Goal: Task Accomplishment & Management: Complete application form

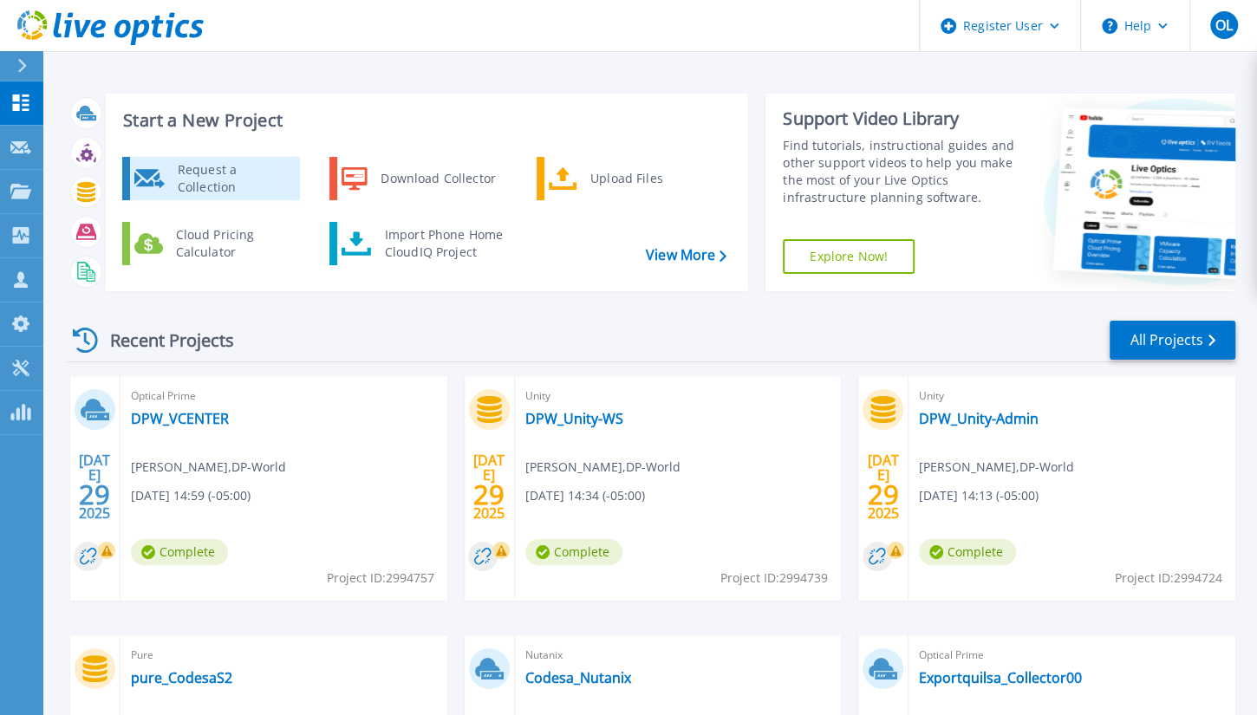
click at [238, 175] on div "Request a Collection" at bounding box center [232, 178] width 127 height 35
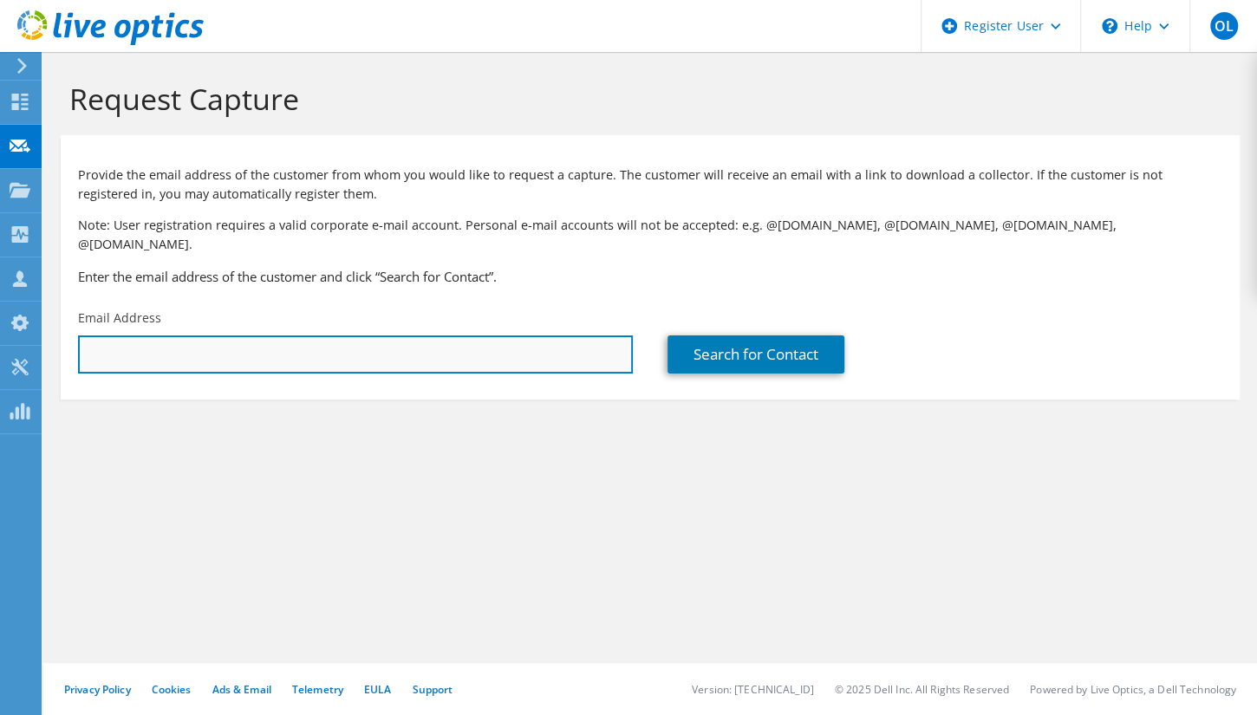
click at [208, 350] on input "text" at bounding box center [355, 355] width 555 height 38
type input "oscar.lozano@dell.com"
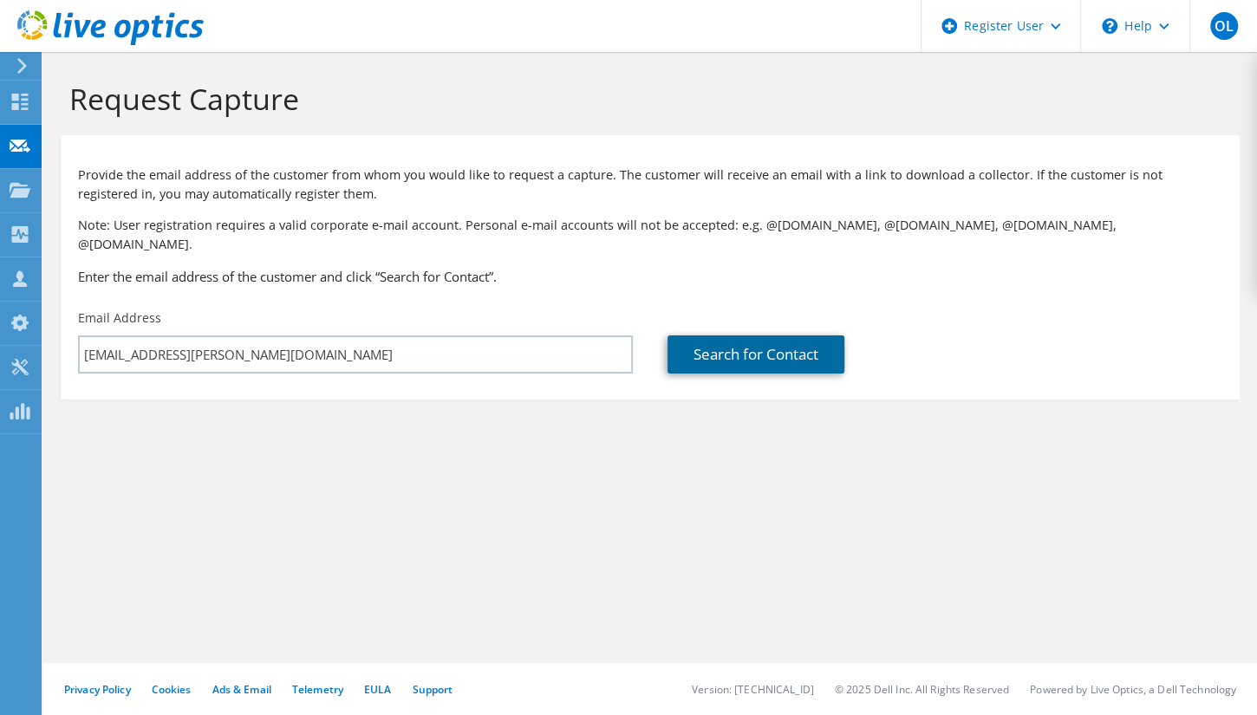
click at [762, 336] on link "Search for Contact" at bounding box center [756, 355] width 177 height 38
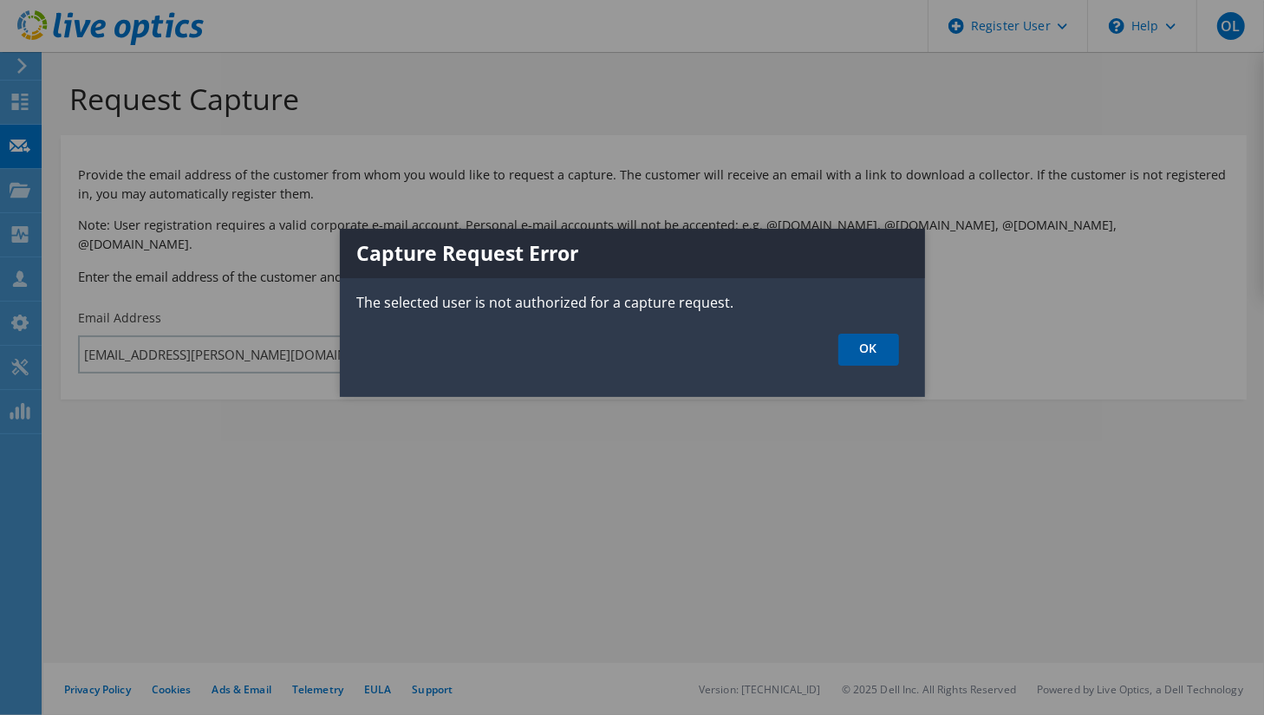
click at [859, 343] on link "OK" at bounding box center [869, 350] width 61 height 32
